Goal: Transaction & Acquisition: Purchase product/service

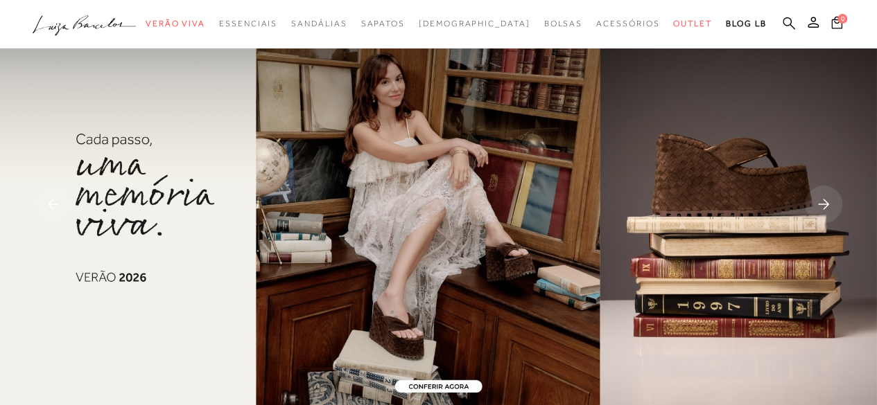
click at [793, 23] on icon at bounding box center [788, 23] width 12 height 13
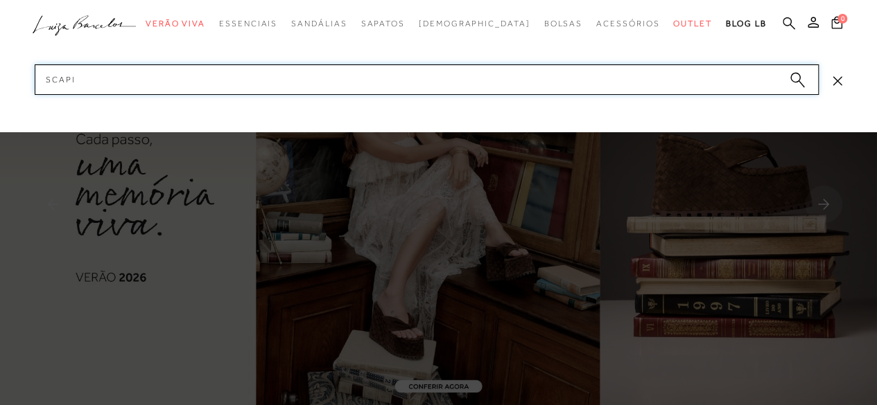
type input "scapin"
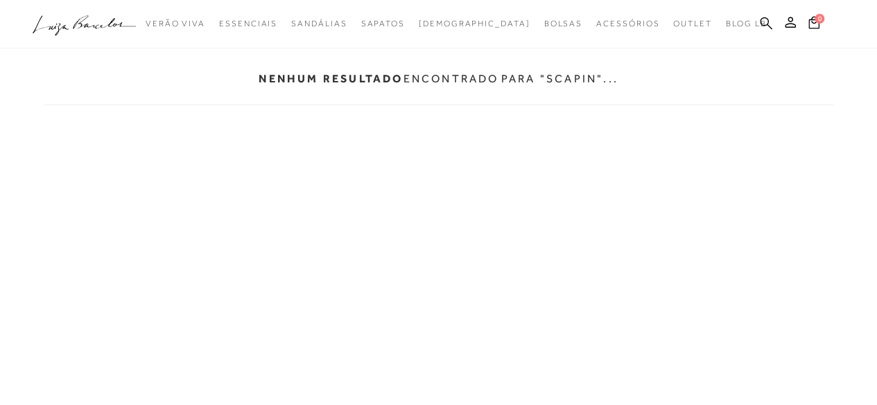
click at [768, 24] on icon at bounding box center [766, 23] width 12 height 13
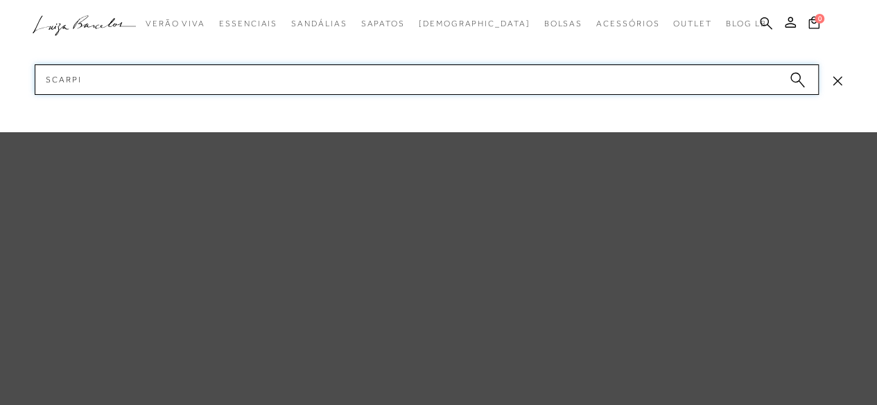
type input "scarpin"
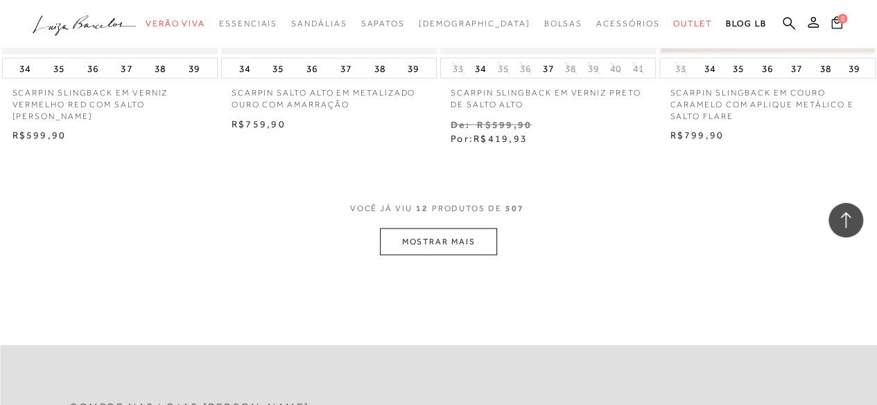
scroll to position [1261, 0]
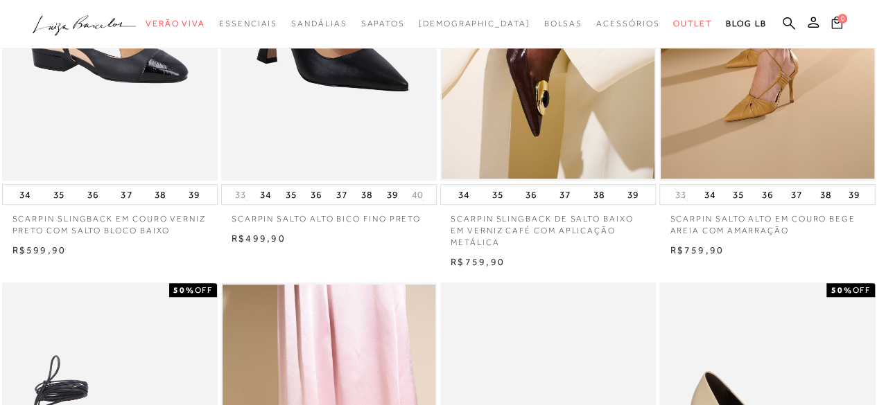
scroll to position [0, 0]
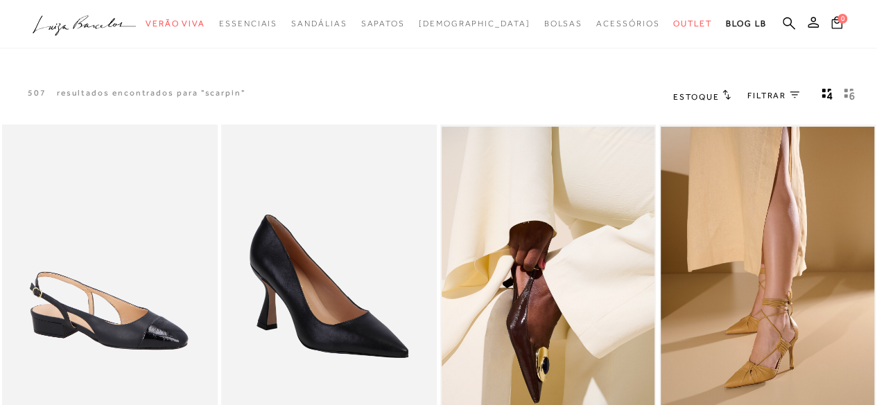
click at [777, 100] on span "FILTRAR" at bounding box center [766, 96] width 39 height 12
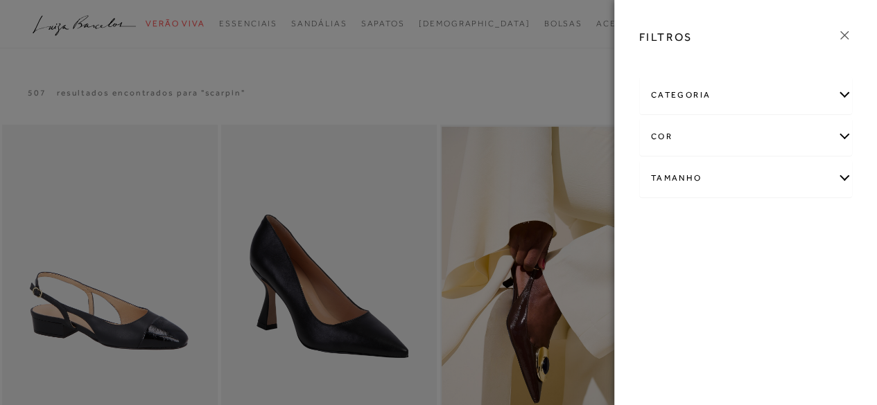
click at [725, 141] on div "cor" at bounding box center [746, 137] width 212 height 37
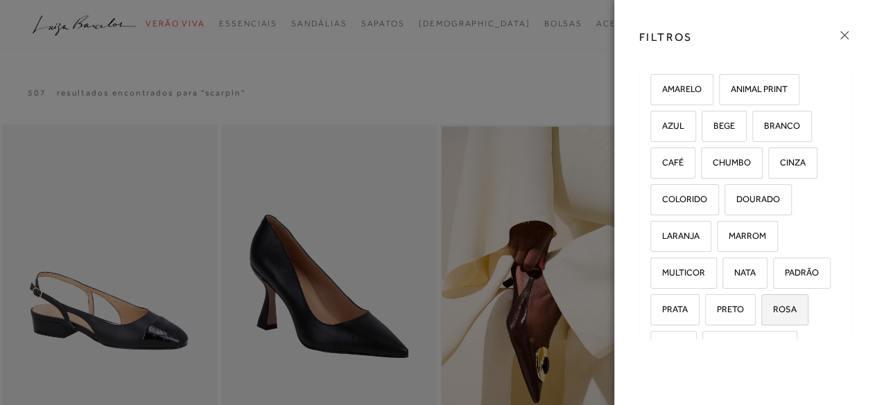
scroll to position [113, 0]
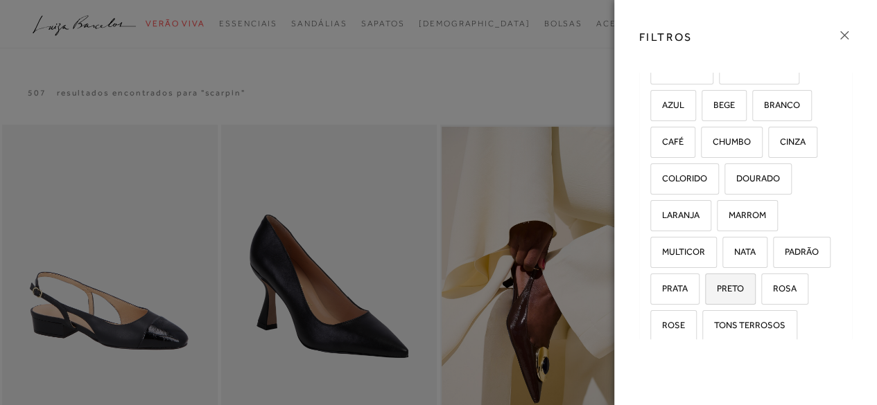
click at [729, 286] on span "PRETO" at bounding box center [724, 288] width 37 height 10
click at [717, 286] on input "PRETO" at bounding box center [710, 291] width 14 height 14
checkbox input "true"
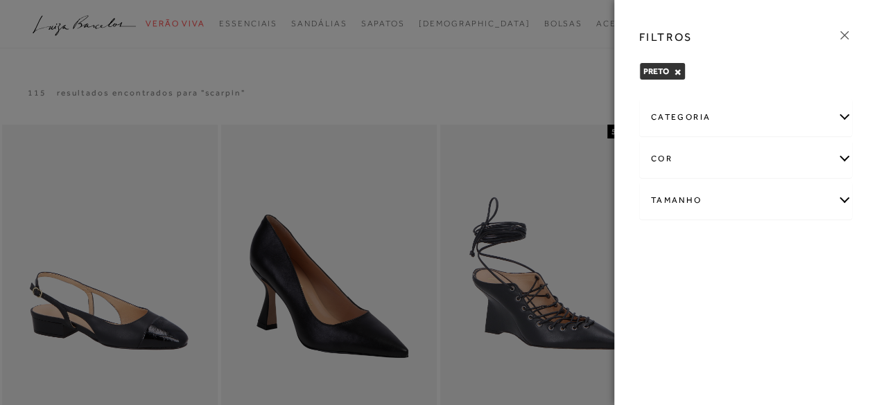
click at [757, 209] on div "Tamanho" at bounding box center [746, 200] width 212 height 37
click at [782, 240] on span "36" at bounding box center [778, 245] width 20 height 10
click at [778, 240] on input "36" at bounding box center [771, 247] width 14 height 14
checkbox input "true"
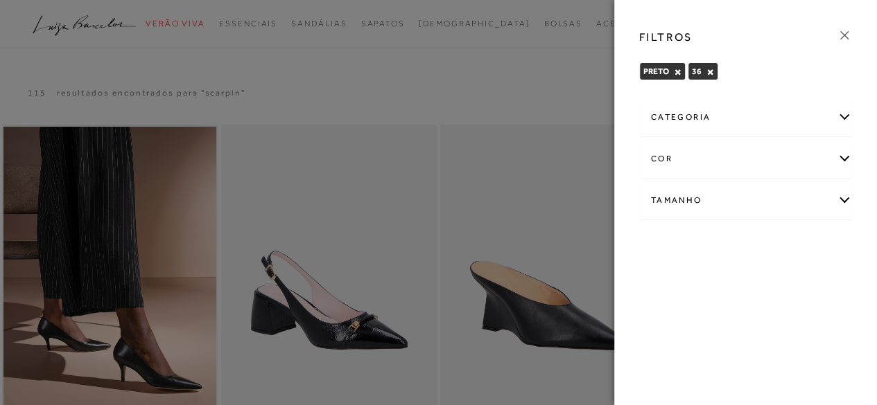
click at [595, 71] on div at bounding box center [438, 202] width 877 height 405
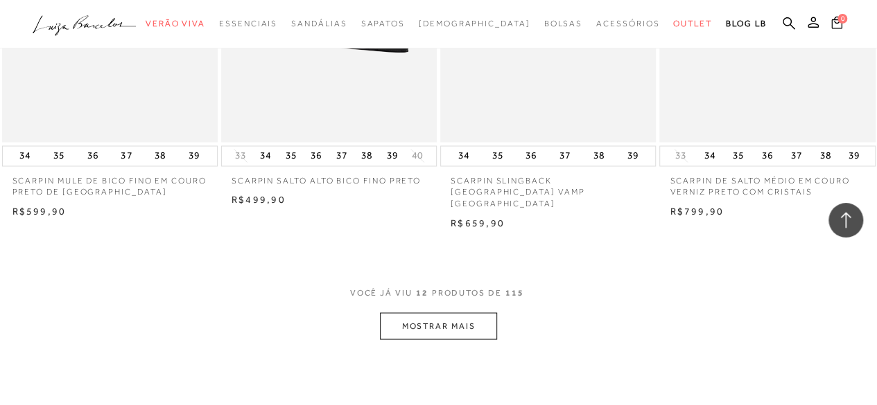
scroll to position [1176, 0]
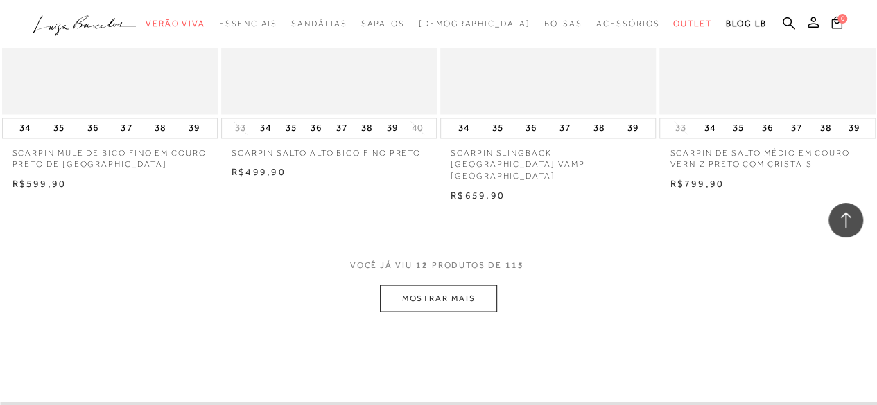
click at [429, 292] on button "MOSTRAR MAIS" at bounding box center [438, 298] width 116 height 27
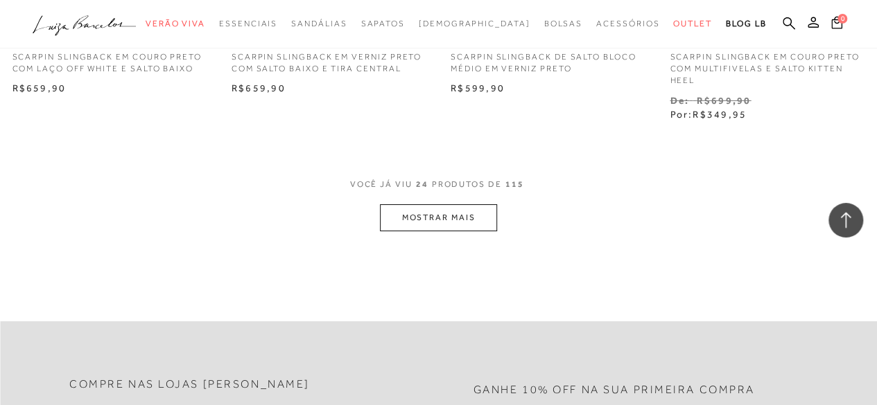
scroll to position [2540, 0]
